Goal: Information Seeking & Learning: Learn about a topic

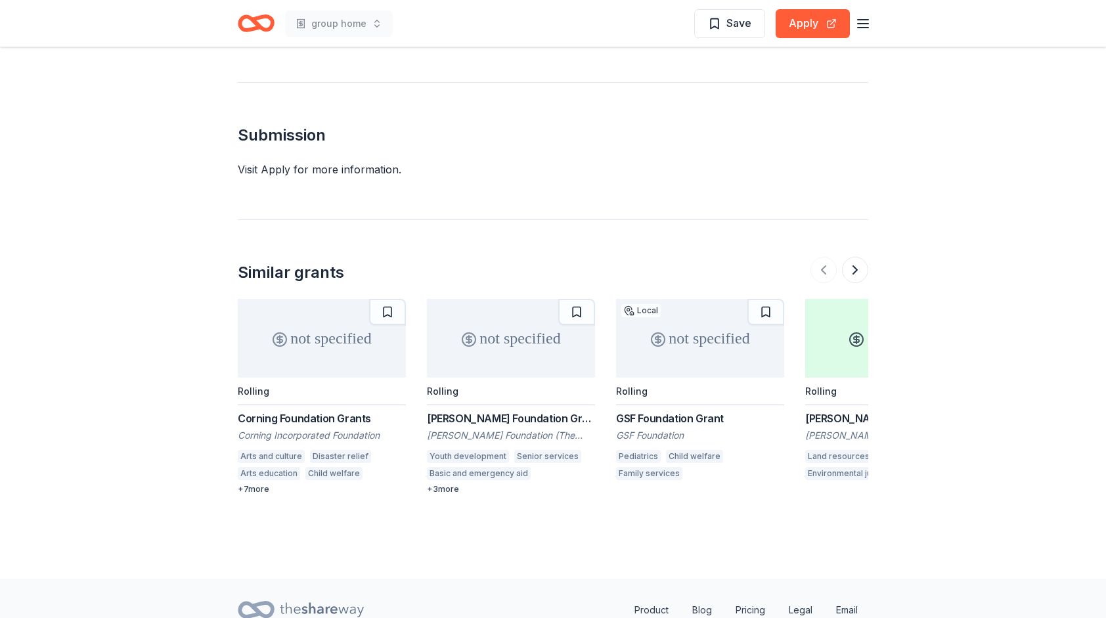
scroll to position [1362, 0]
click at [488, 410] on div "[PERSON_NAME] Foundation Grant" at bounding box center [511, 418] width 168 height 16
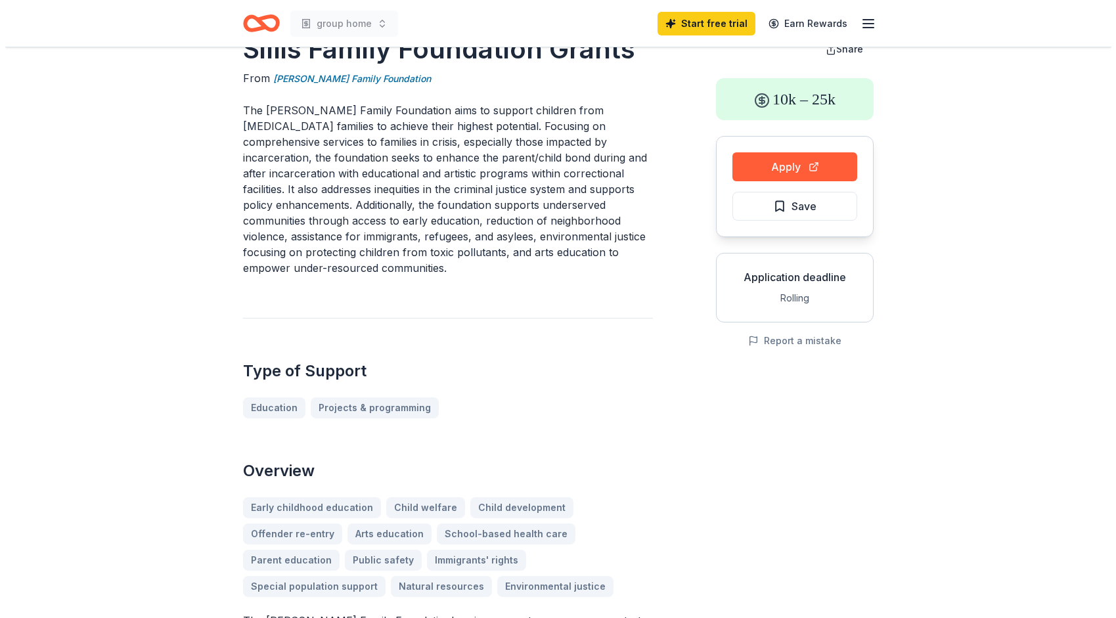
scroll to position [0, 0]
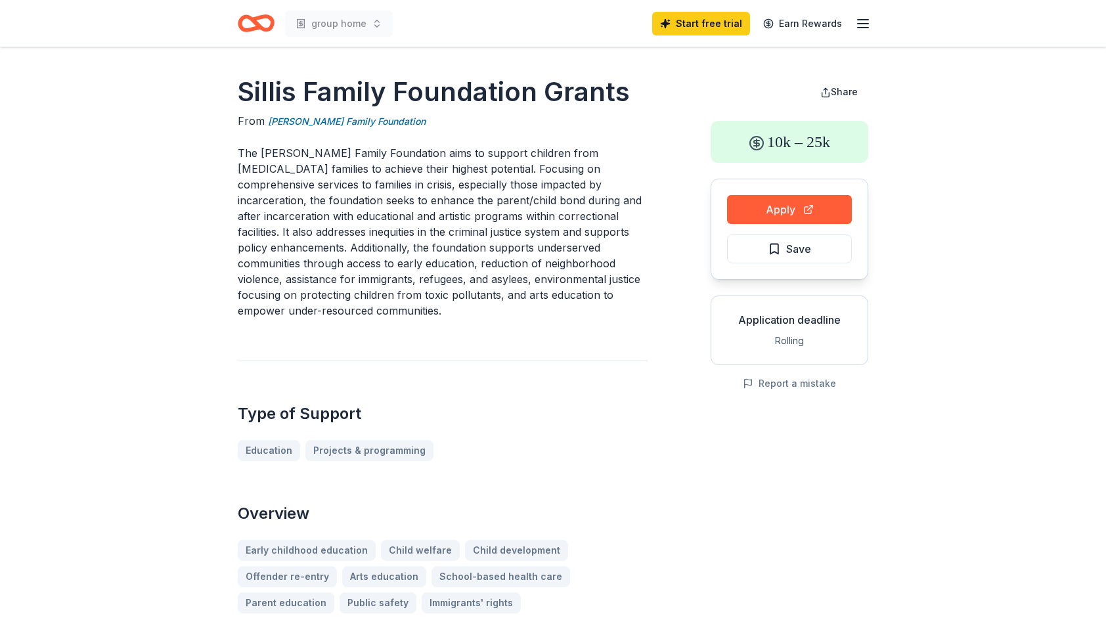
click at [253, 26] on icon "Home" at bounding box center [256, 23] width 37 height 31
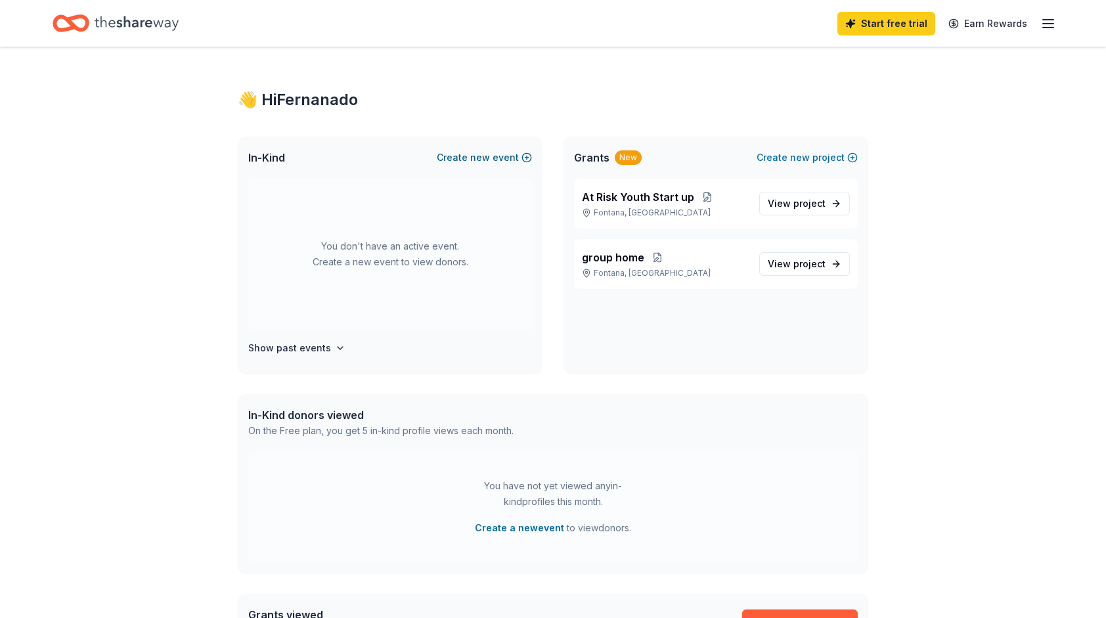
click at [525, 156] on button "Create new event" at bounding box center [484, 158] width 95 height 16
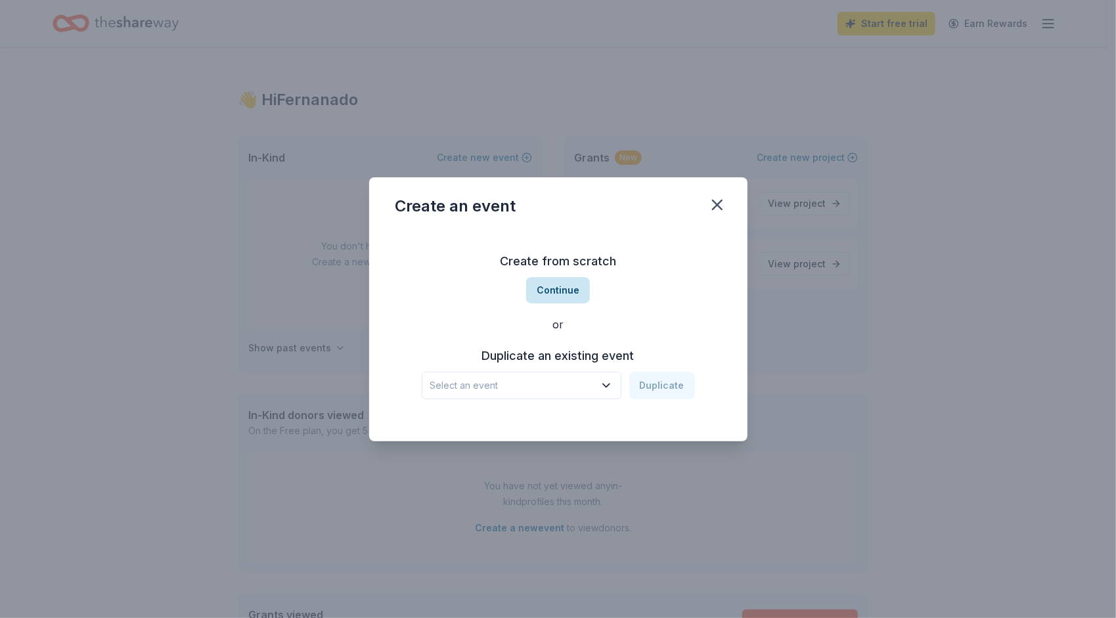
click at [557, 290] on button "Continue" at bounding box center [558, 290] width 64 height 26
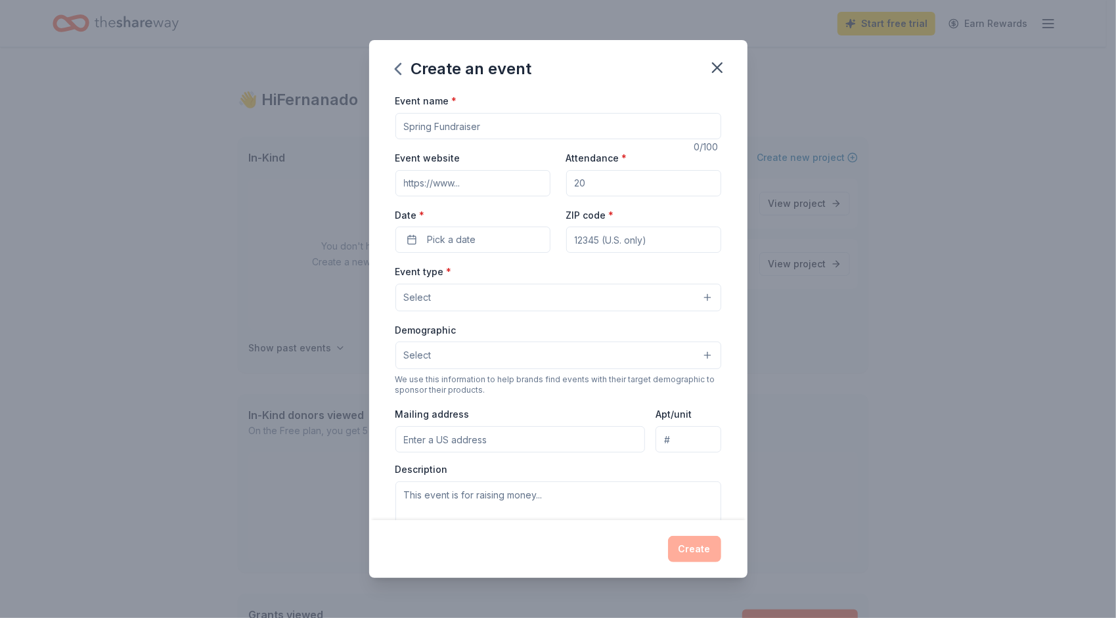
click at [466, 134] on input "Event name *" at bounding box center [558, 126] width 326 height 26
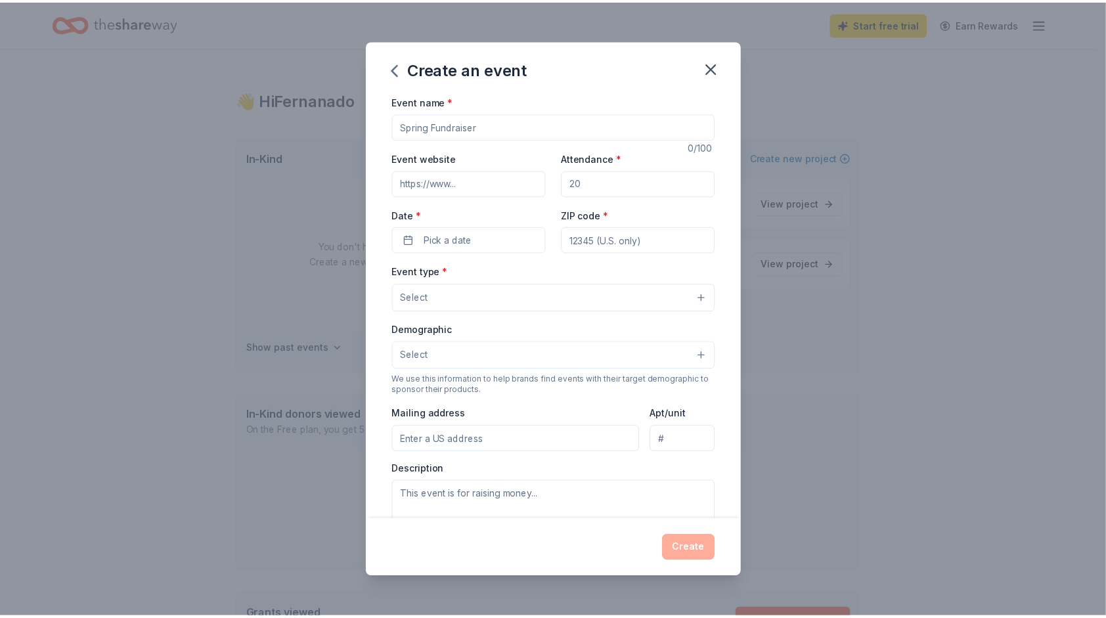
scroll to position [197, 0]
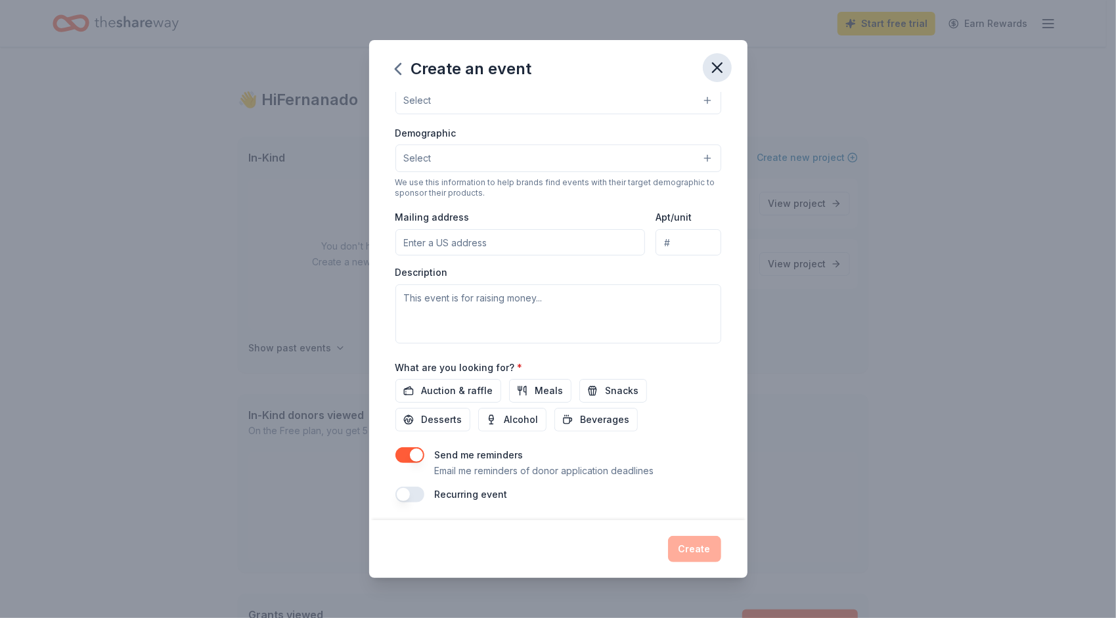
click at [714, 66] on icon "button" at bounding box center [716, 67] width 9 height 9
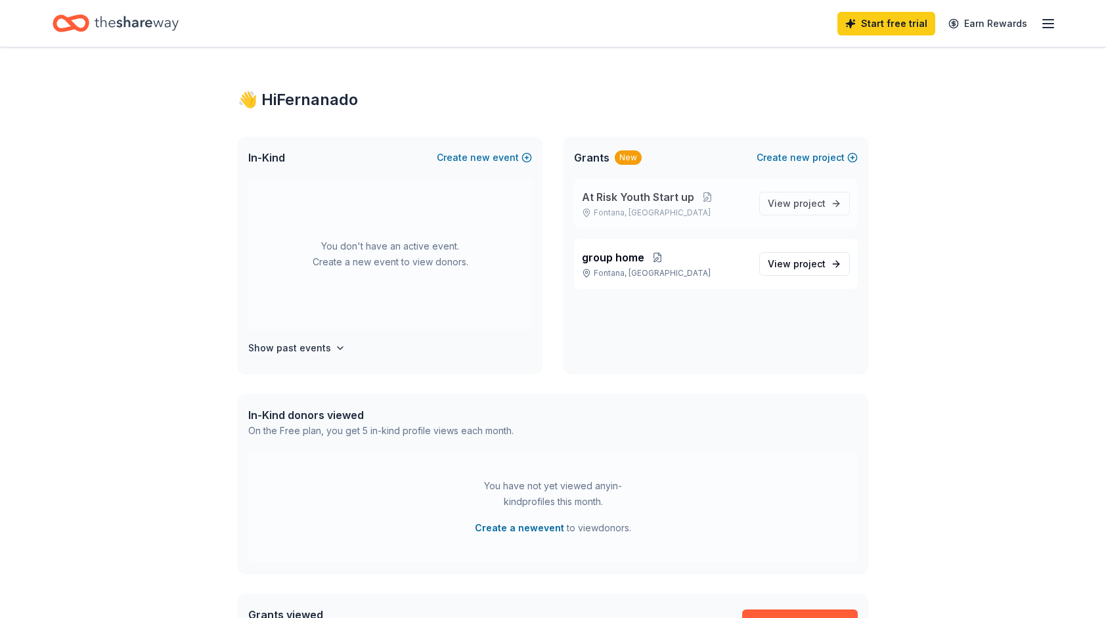
click at [806, 215] on div "At Risk Youth Start up [GEOGRAPHIC_DATA], [GEOGRAPHIC_DATA] View project" at bounding box center [716, 204] width 284 height 50
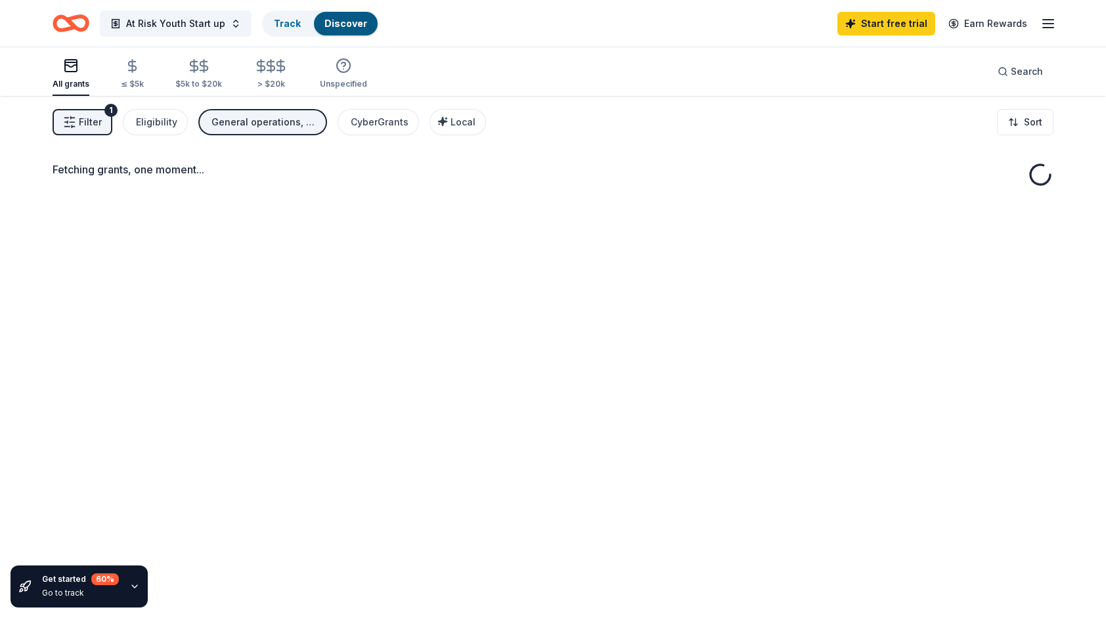
click at [797, 197] on div "Fetching grants, one moment..." at bounding box center [553, 405] width 1106 height 618
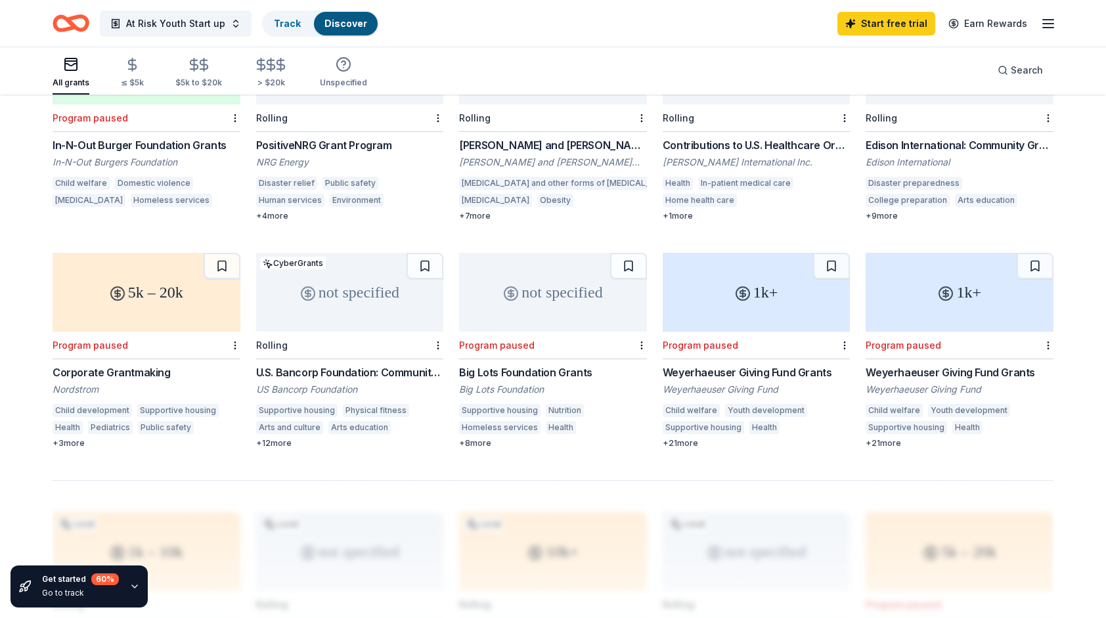
scroll to position [661, 0]
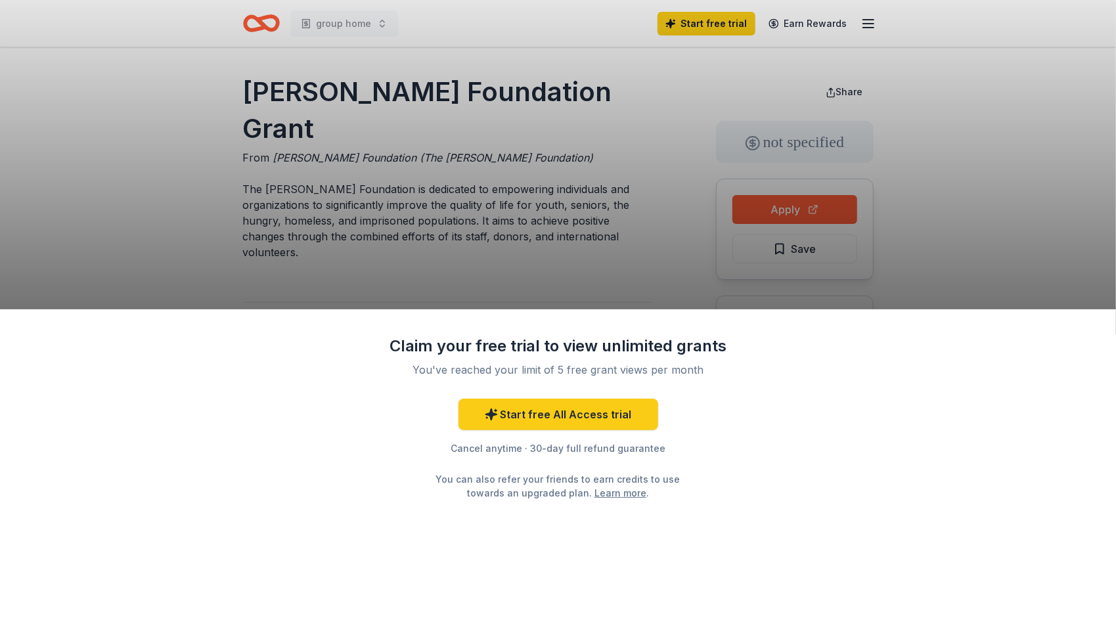
click at [389, 266] on div "Claim your free trial to view unlimited grants You've reached your limit of 5 f…" at bounding box center [558, 309] width 1116 height 618
